Goal: Find specific page/section: Find specific page/section

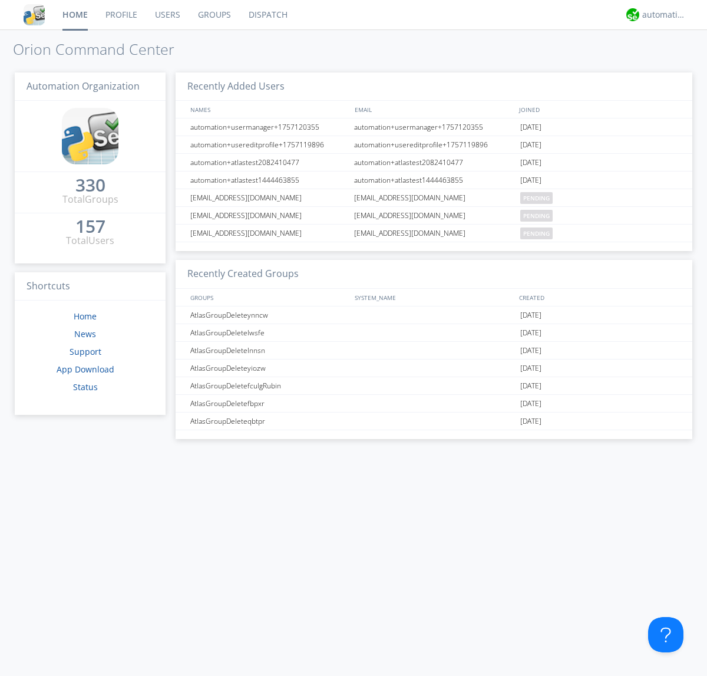
click at [267, 15] on link "Dispatch" at bounding box center [268, 14] width 57 height 29
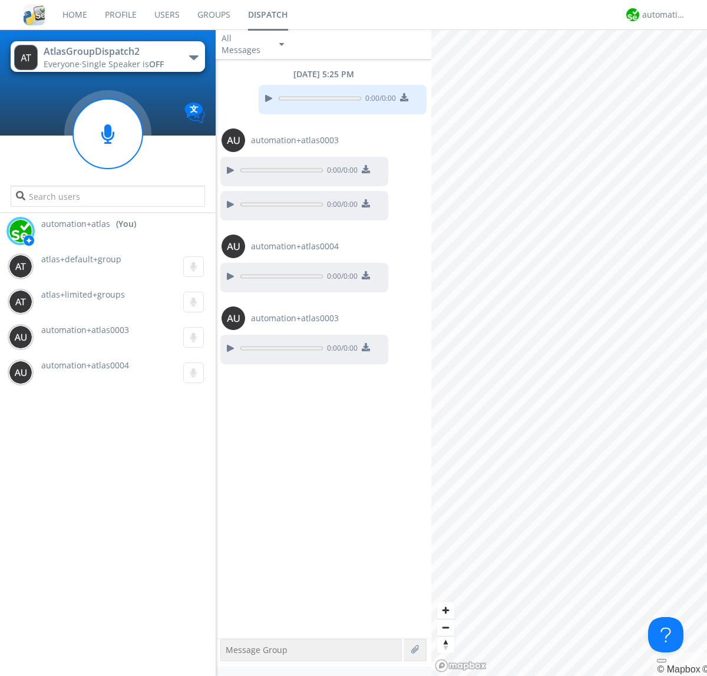
click at [193, 57] on div "button" at bounding box center [193, 57] width 9 height 5
click at [0, 0] on span "AtlasGroupDispatch" at bounding box center [0, 0] width 0 height 0
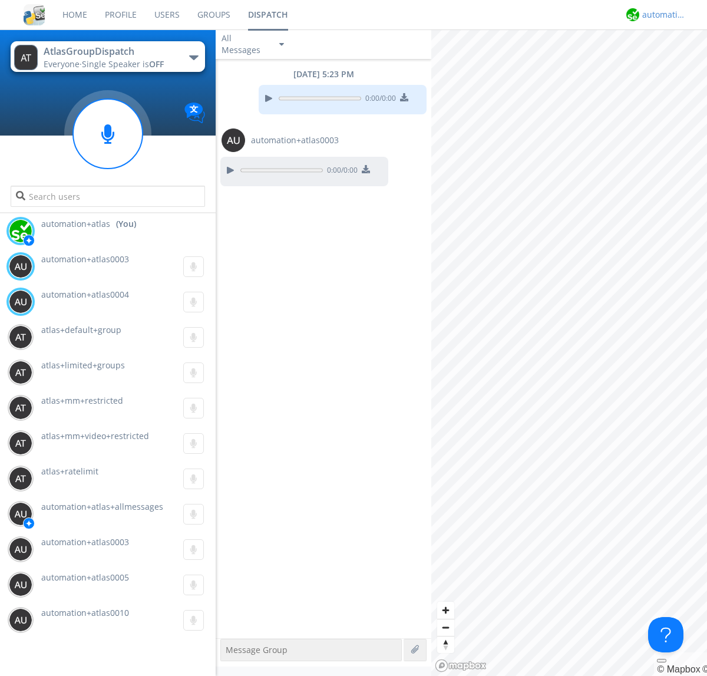
click at [661, 15] on div "automation+atlas" at bounding box center [664, 15] width 44 height 12
